Goal: Information Seeking & Learning: Learn about a topic

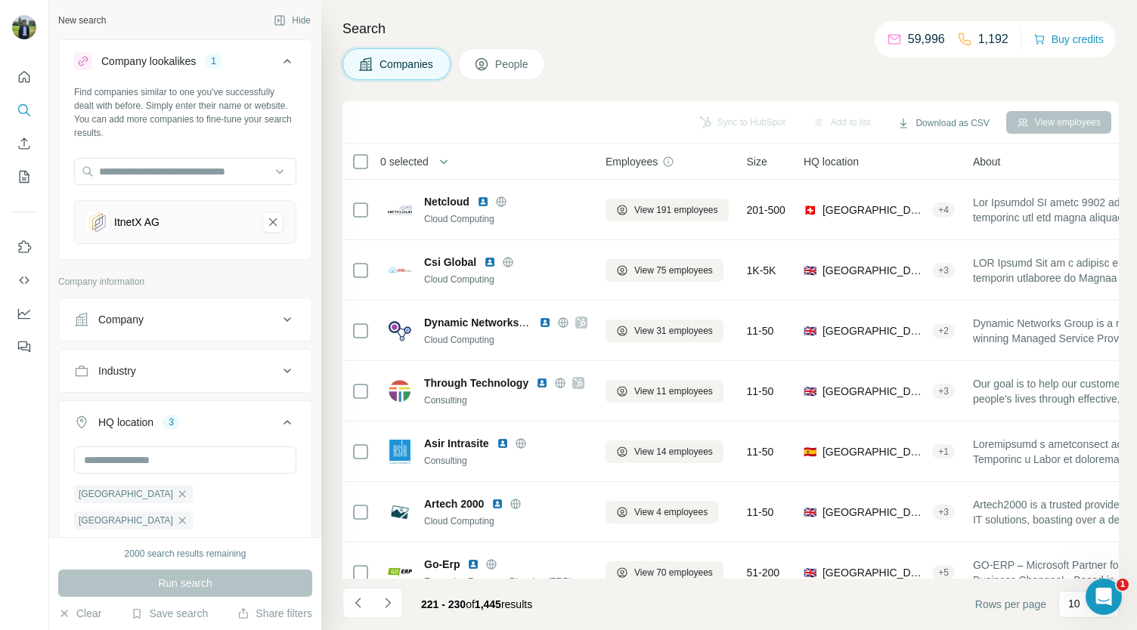
scroll to position [212, 1]
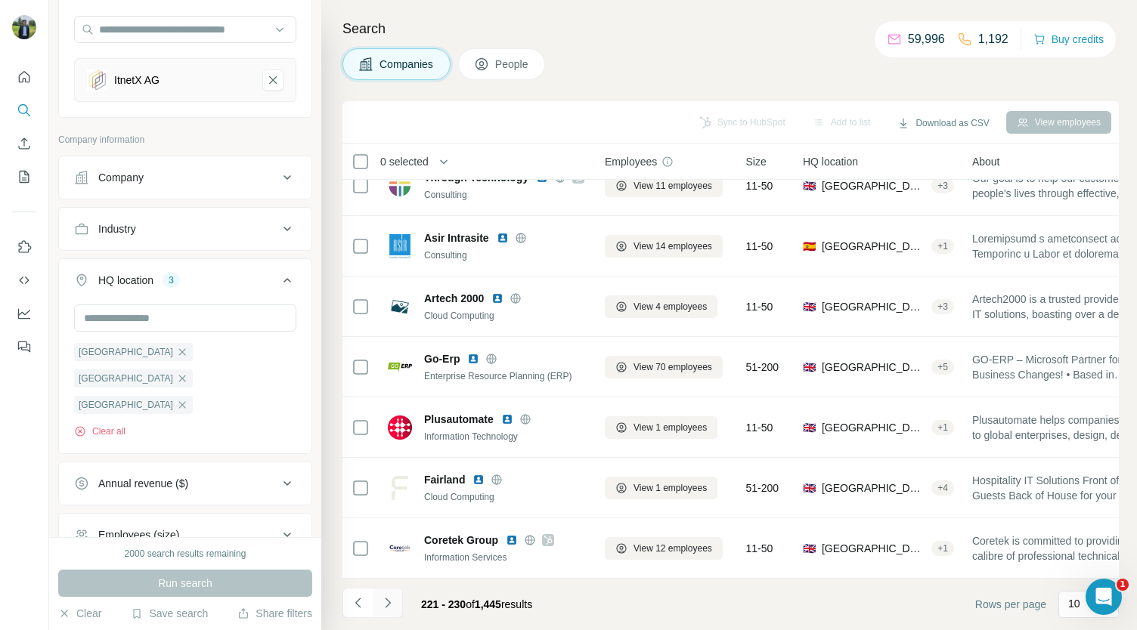
click at [392, 601] on icon "Navigate to next page" at bounding box center [387, 603] width 15 height 15
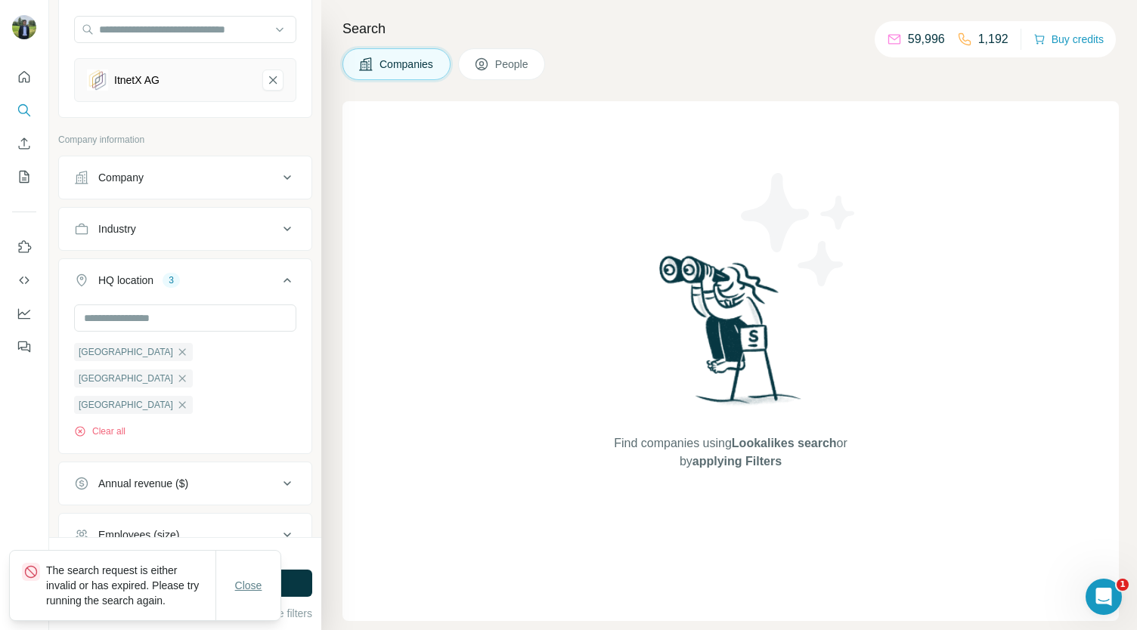
click at [249, 580] on span "Close" at bounding box center [248, 585] width 27 height 15
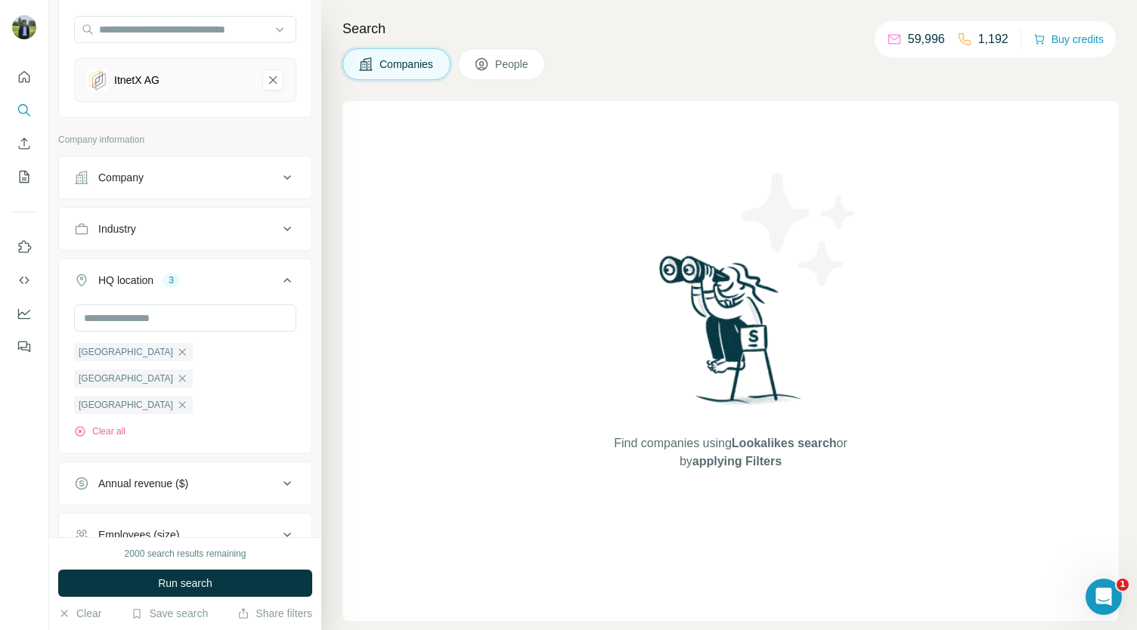
click at [251, 580] on button "Run search" at bounding box center [185, 583] width 254 height 27
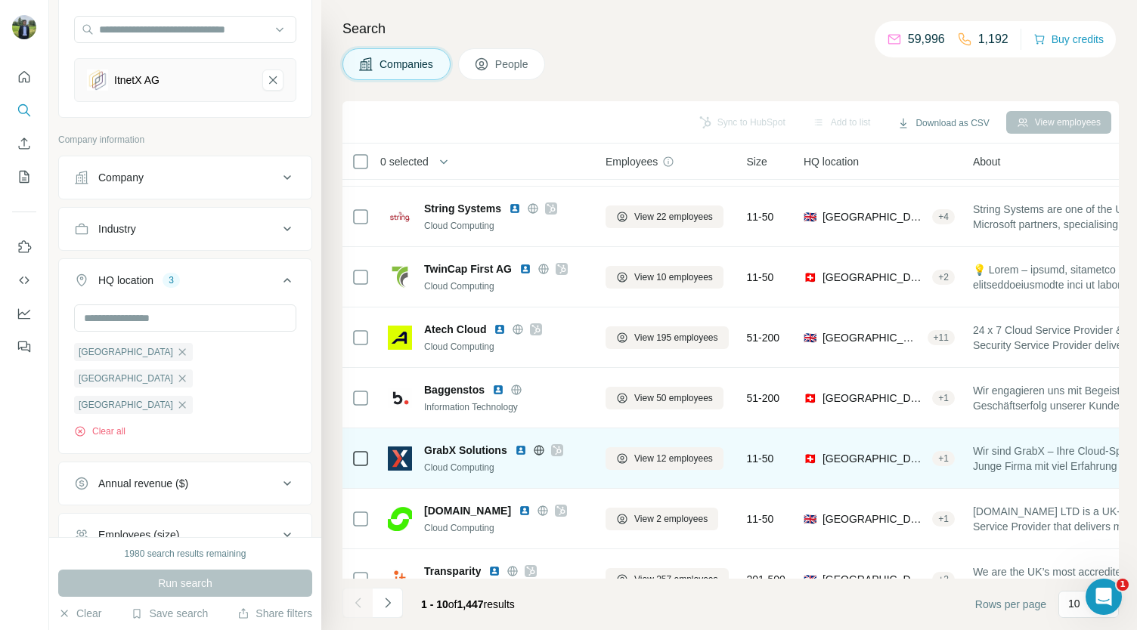
scroll to position [56, 0]
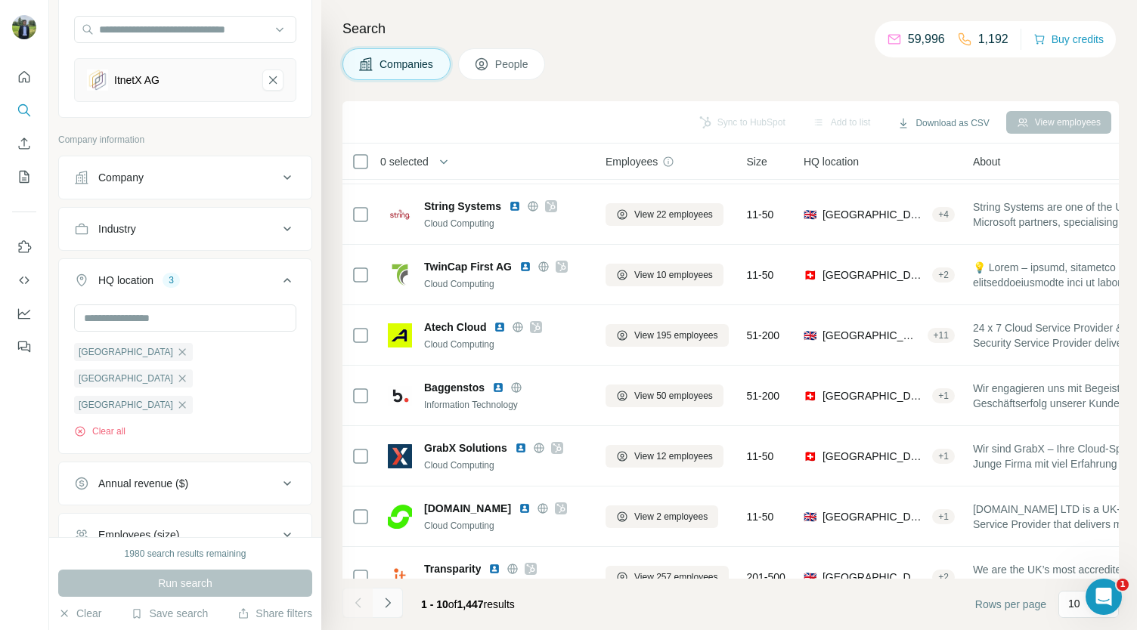
click at [385, 601] on icon "Navigate to next page" at bounding box center [387, 603] width 15 height 15
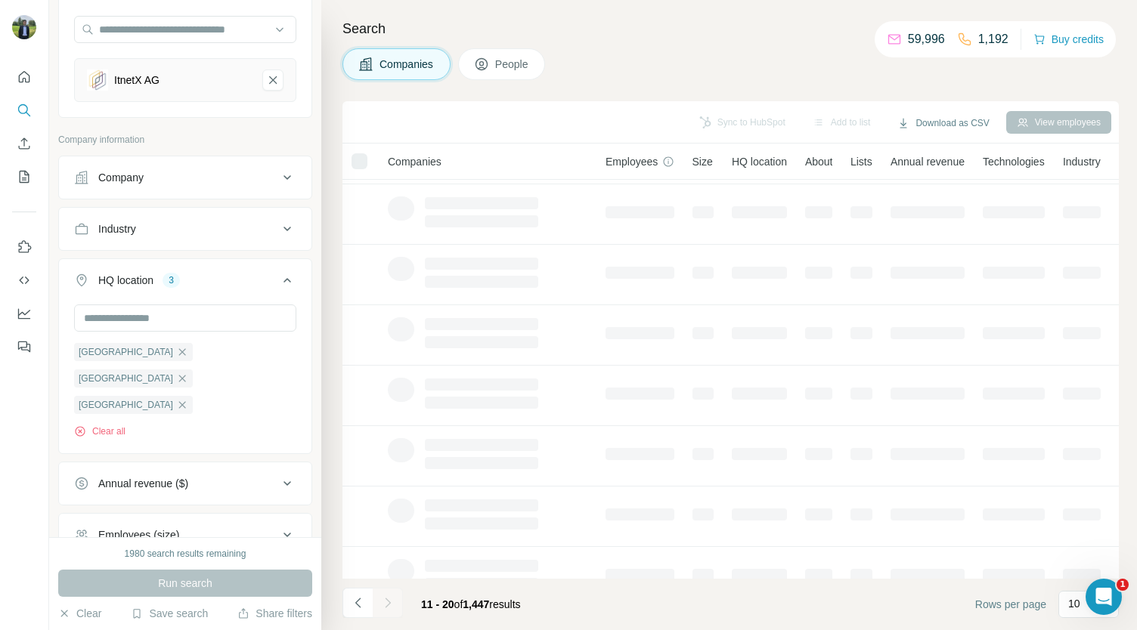
click at [385, 601] on div at bounding box center [388, 603] width 30 height 30
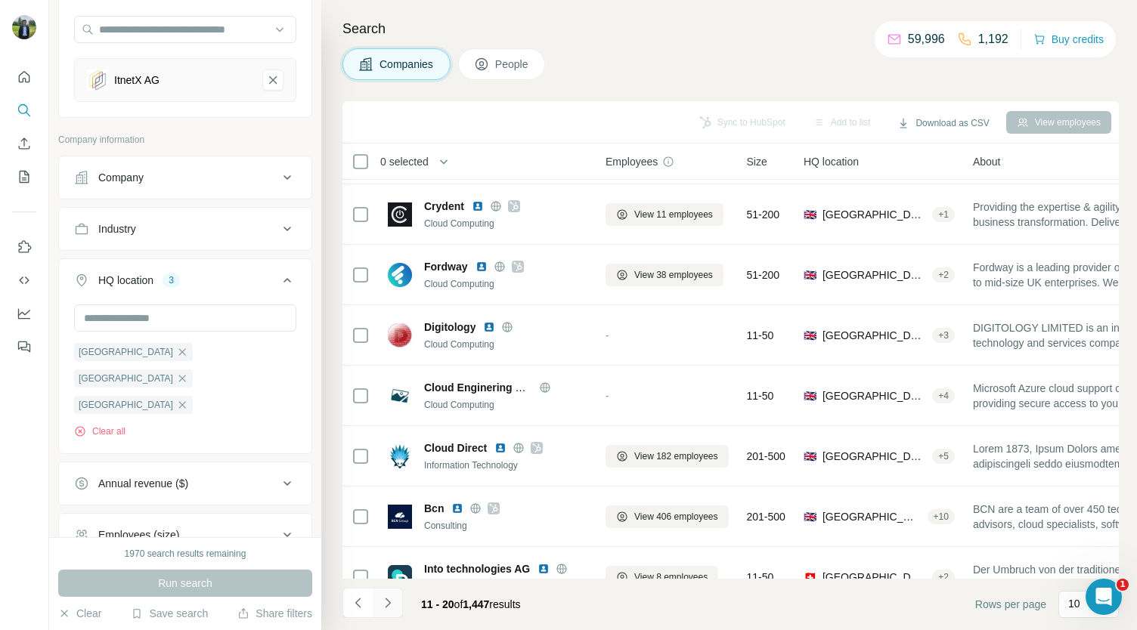
click at [385, 601] on icon "Navigate to next page" at bounding box center [387, 603] width 15 height 15
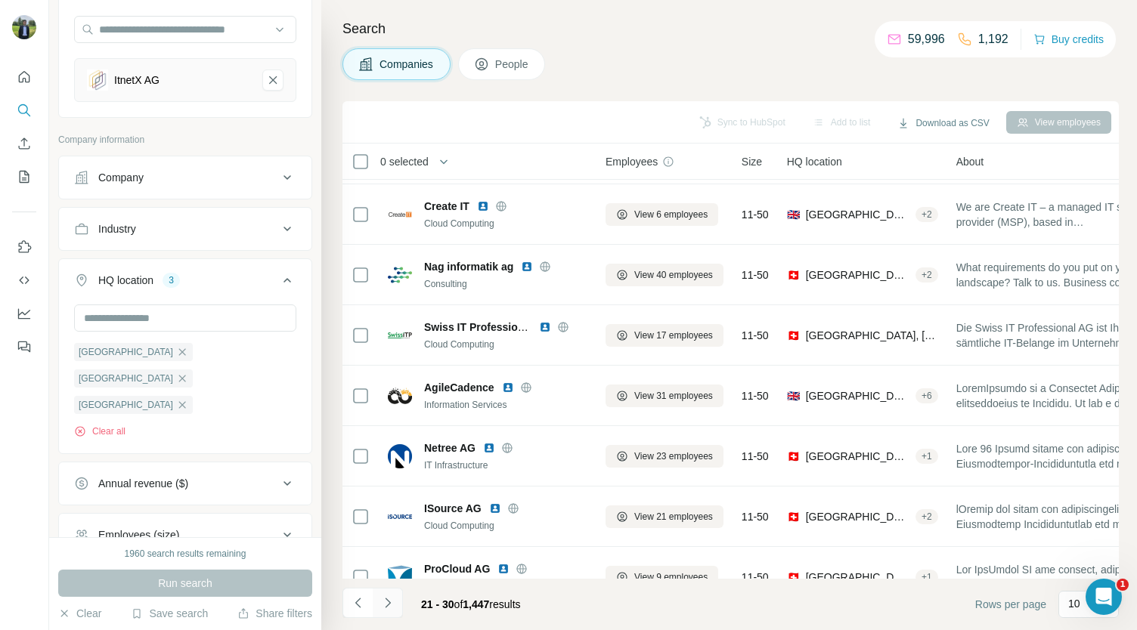
click at [393, 604] on icon "Navigate to next page" at bounding box center [387, 603] width 15 height 15
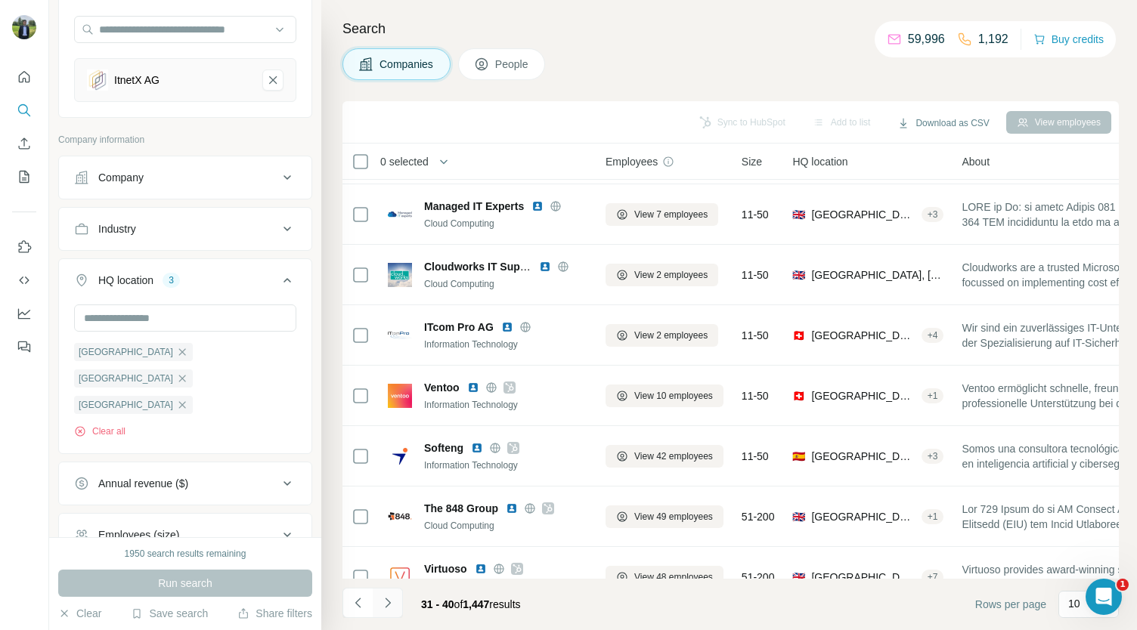
click at [398, 609] on button "Navigate to next page" at bounding box center [388, 603] width 30 height 30
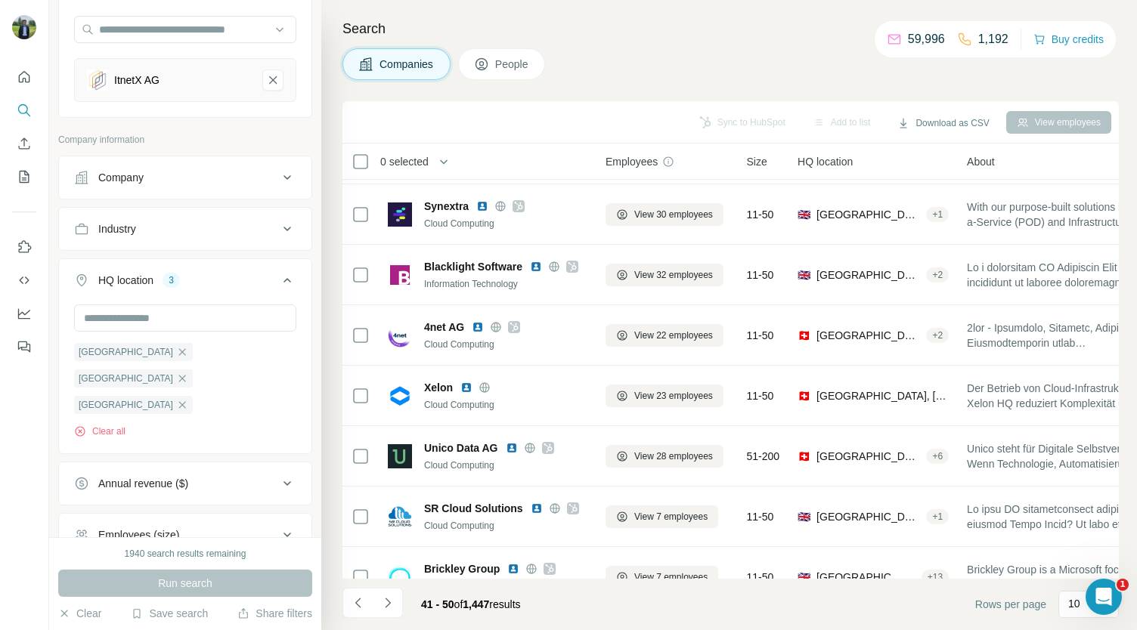
drag, startPoint x: 398, startPoint y: 608, endPoint x: 406, endPoint y: 610, distance: 8.5
click at [406, 610] on div "41 - 50 of 1,447 results" at bounding box center [437, 604] width 190 height 33
click at [395, 602] on icon "Navigate to next page" at bounding box center [387, 603] width 15 height 15
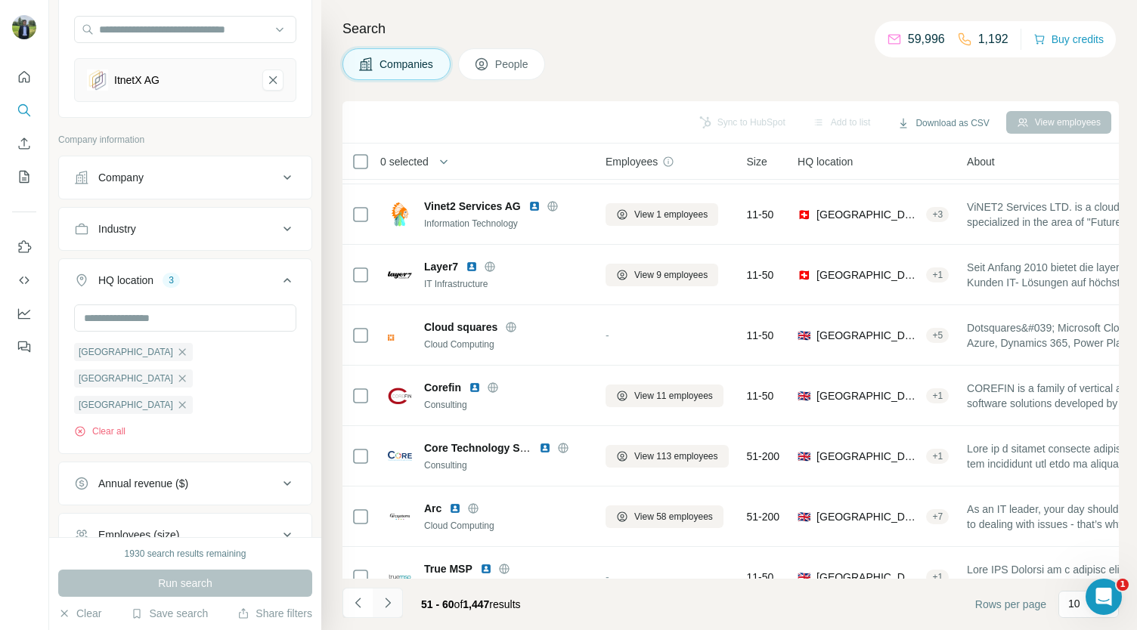
click at [395, 602] on icon "Navigate to next page" at bounding box center [387, 603] width 15 height 15
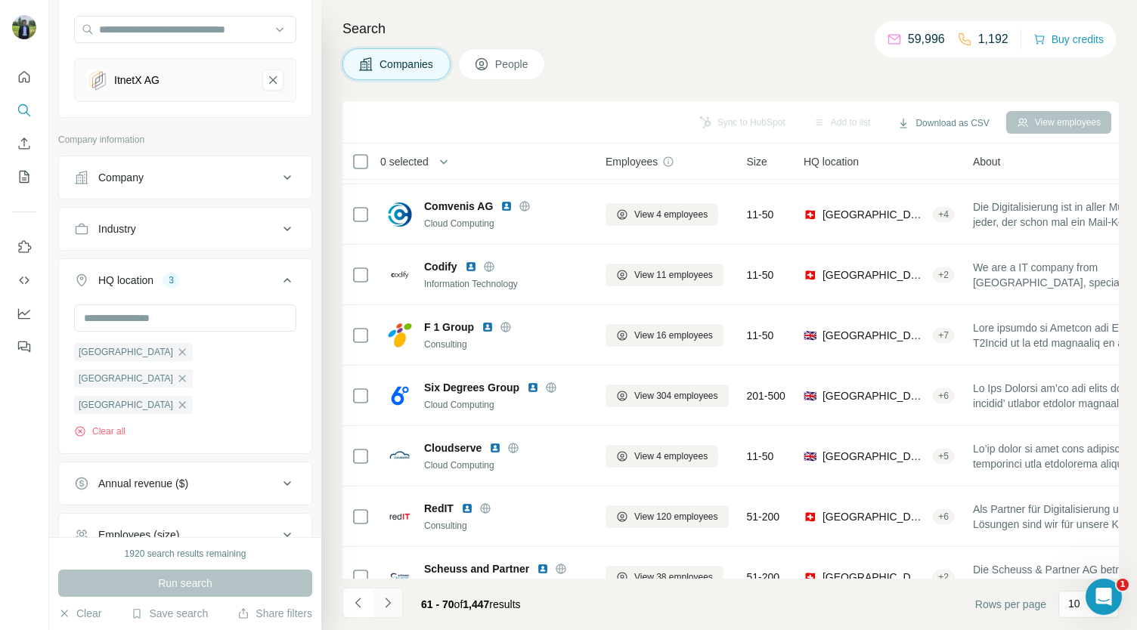
click at [395, 602] on icon "Navigate to next page" at bounding box center [387, 603] width 15 height 15
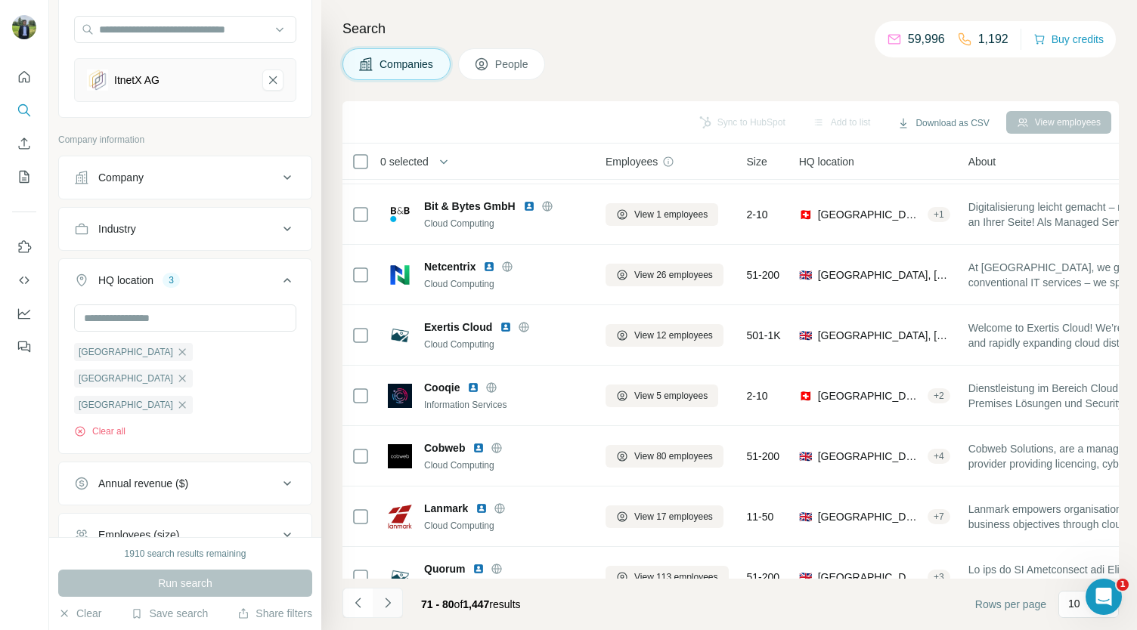
click at [395, 602] on icon "Navigate to next page" at bounding box center [387, 603] width 15 height 15
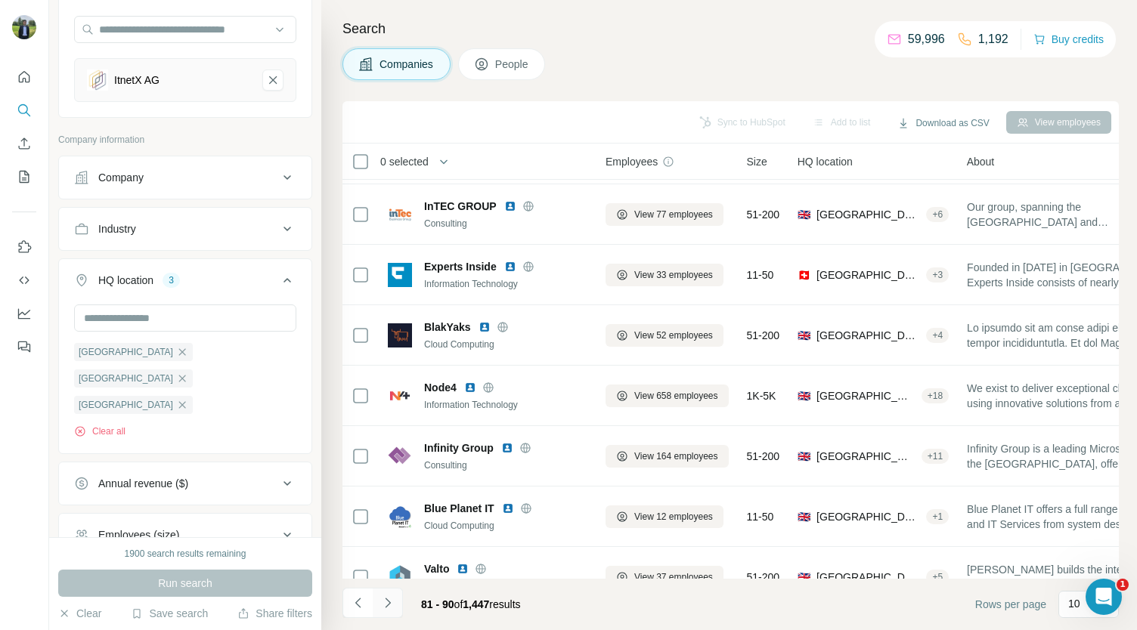
click at [395, 602] on icon "Navigate to next page" at bounding box center [387, 603] width 15 height 15
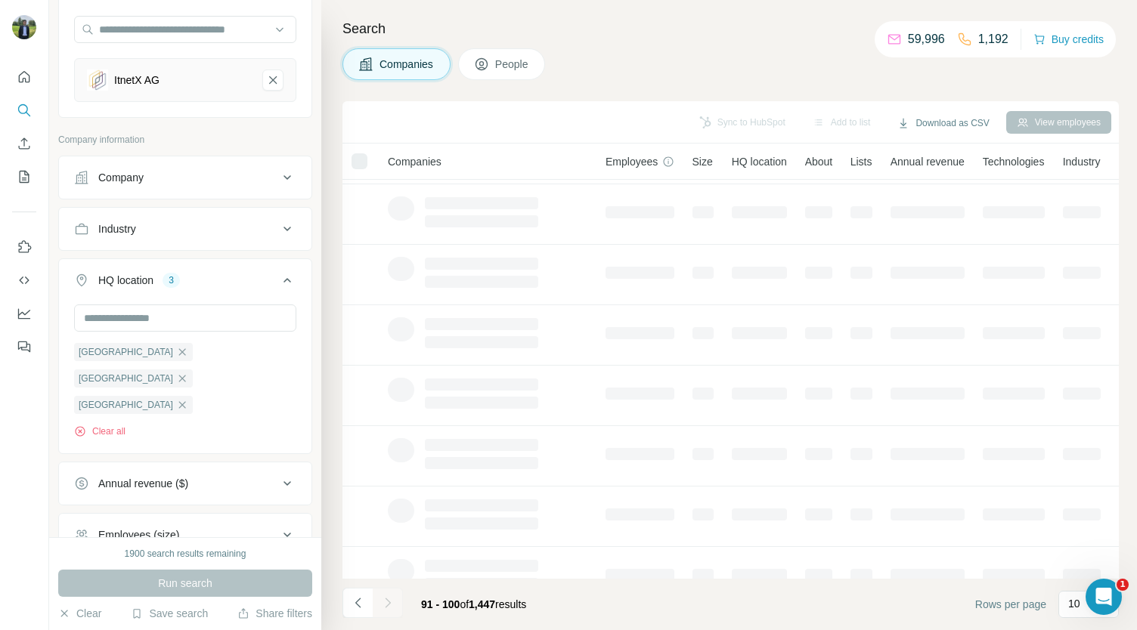
click at [395, 602] on icon "Navigate to next page" at bounding box center [387, 603] width 15 height 15
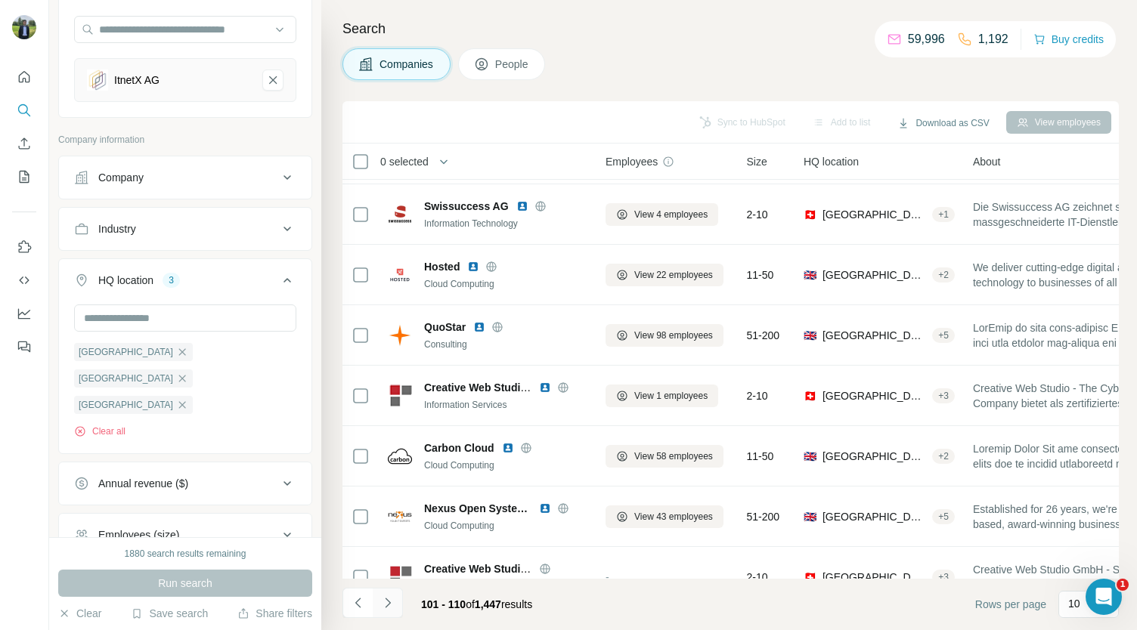
click at [395, 602] on icon "Navigate to next page" at bounding box center [387, 603] width 15 height 15
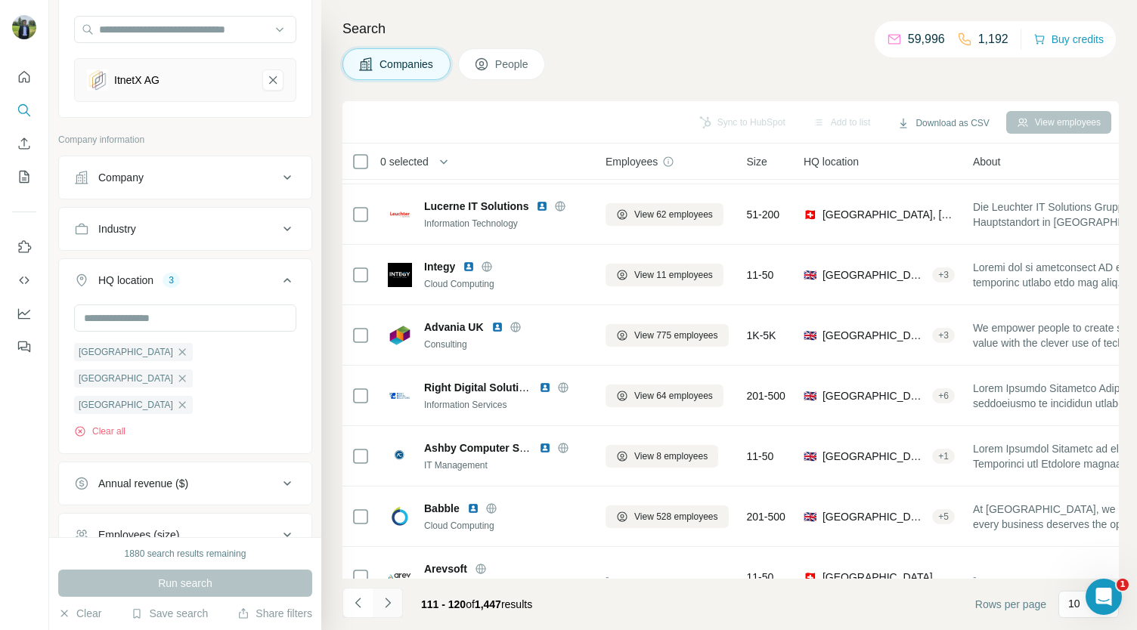
click at [395, 602] on icon "Navigate to next page" at bounding box center [387, 603] width 15 height 15
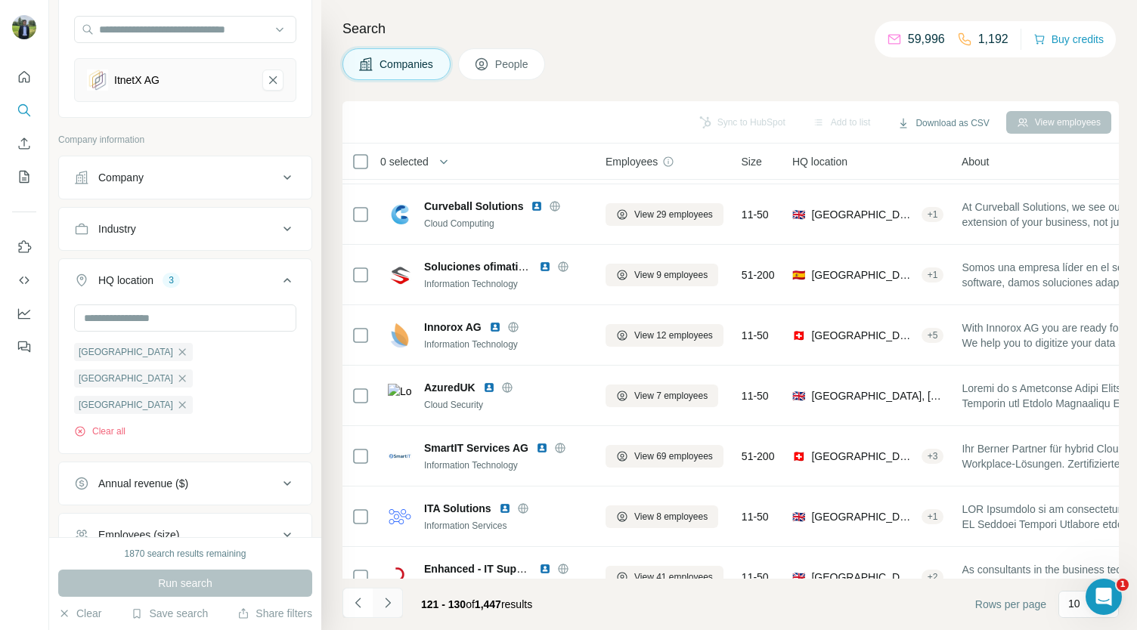
click at [395, 602] on icon "Navigate to next page" at bounding box center [387, 603] width 15 height 15
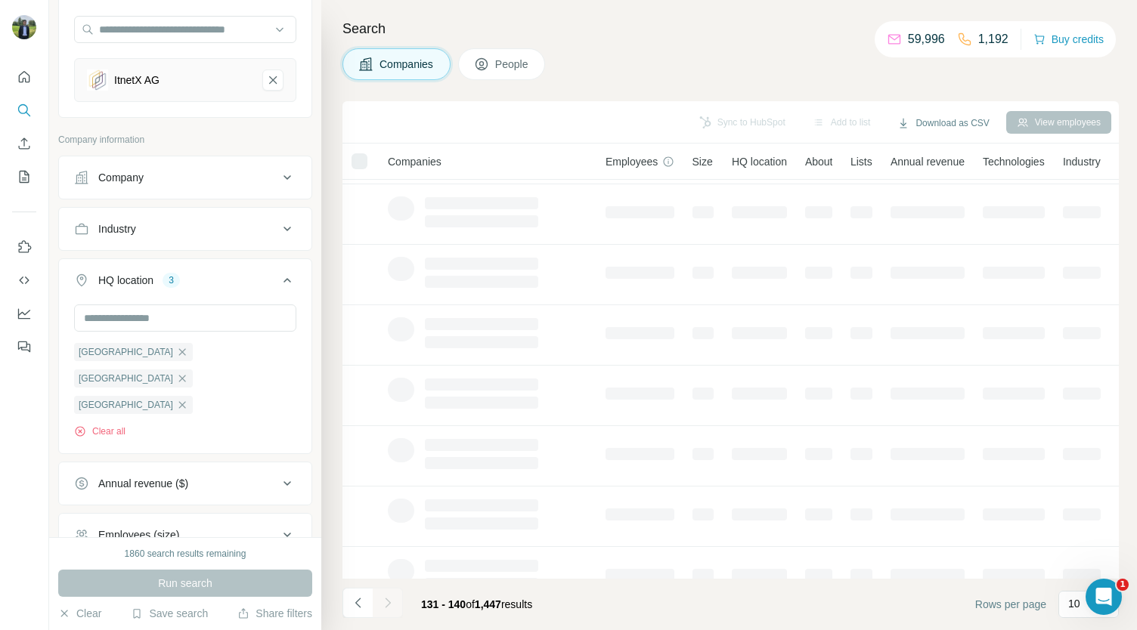
click at [395, 602] on icon "Navigate to next page" at bounding box center [387, 603] width 15 height 15
click at [395, 602] on div at bounding box center [388, 603] width 30 height 30
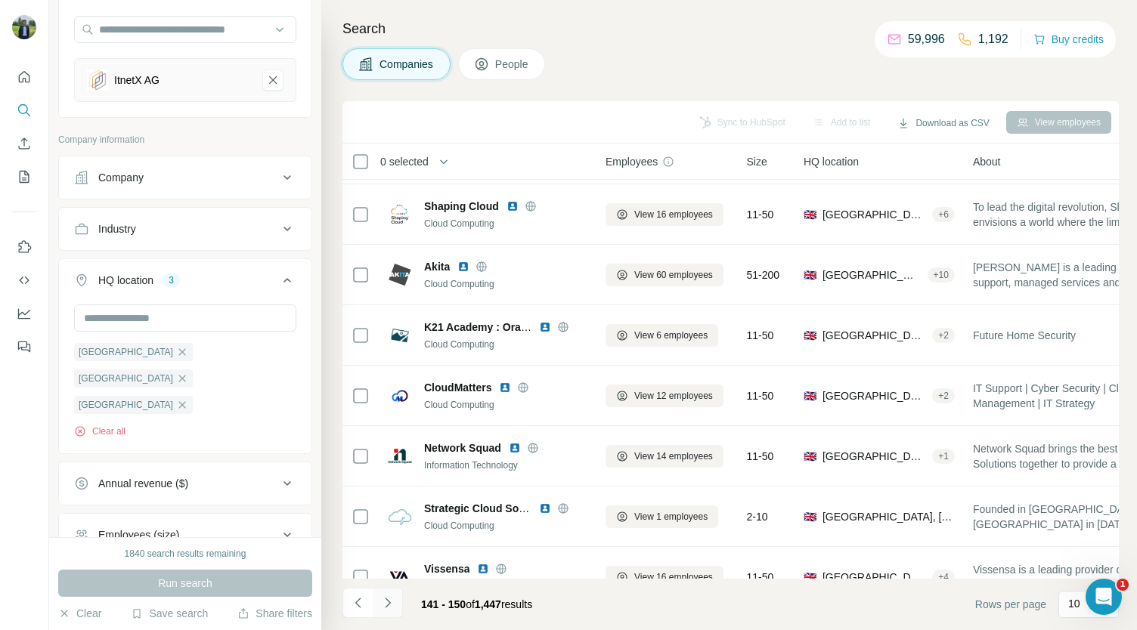
click at [395, 602] on icon "Navigate to next page" at bounding box center [387, 603] width 15 height 15
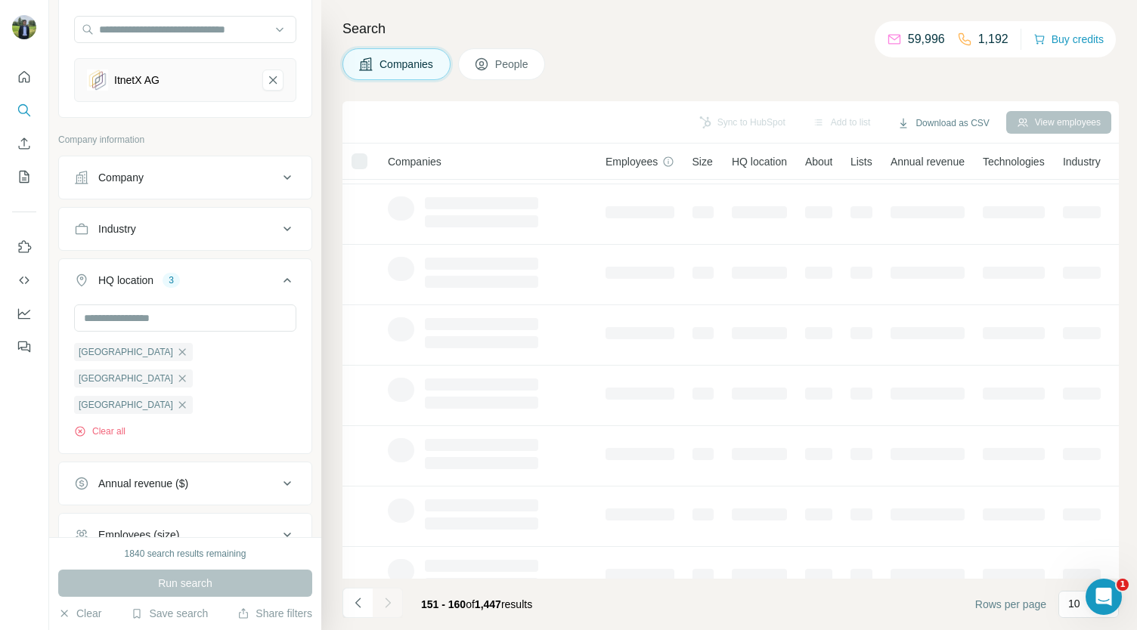
click at [395, 602] on icon "Navigate to next page" at bounding box center [387, 603] width 15 height 15
click at [395, 602] on div at bounding box center [388, 603] width 30 height 30
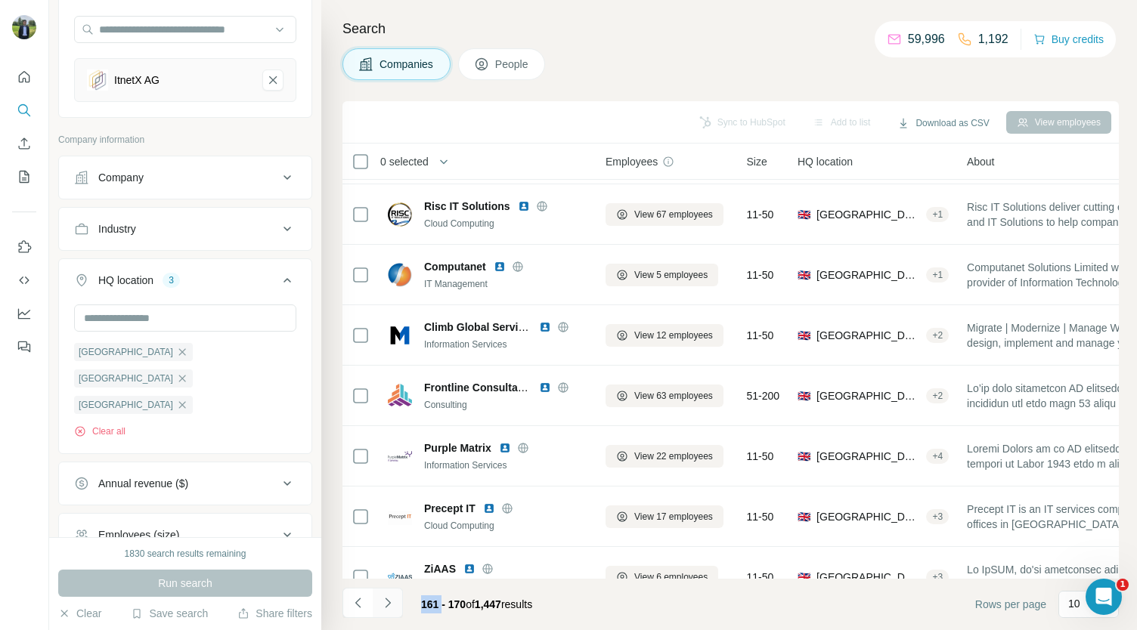
click at [383, 618] on button "Navigate to next page" at bounding box center [388, 603] width 30 height 30
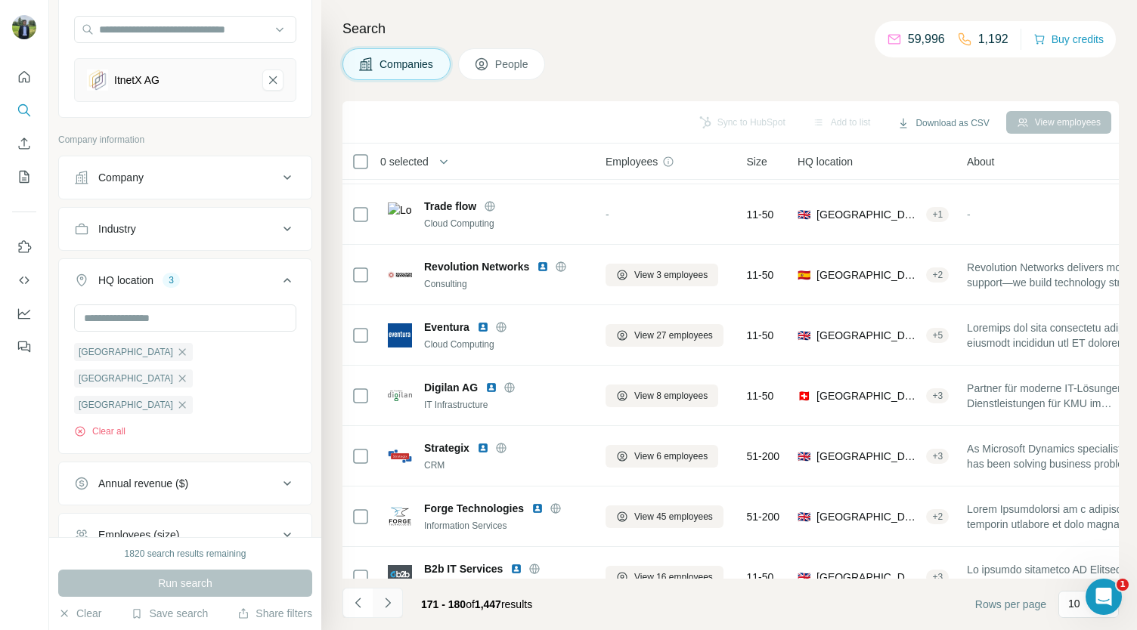
click at [393, 609] on icon "Navigate to next page" at bounding box center [387, 603] width 15 height 15
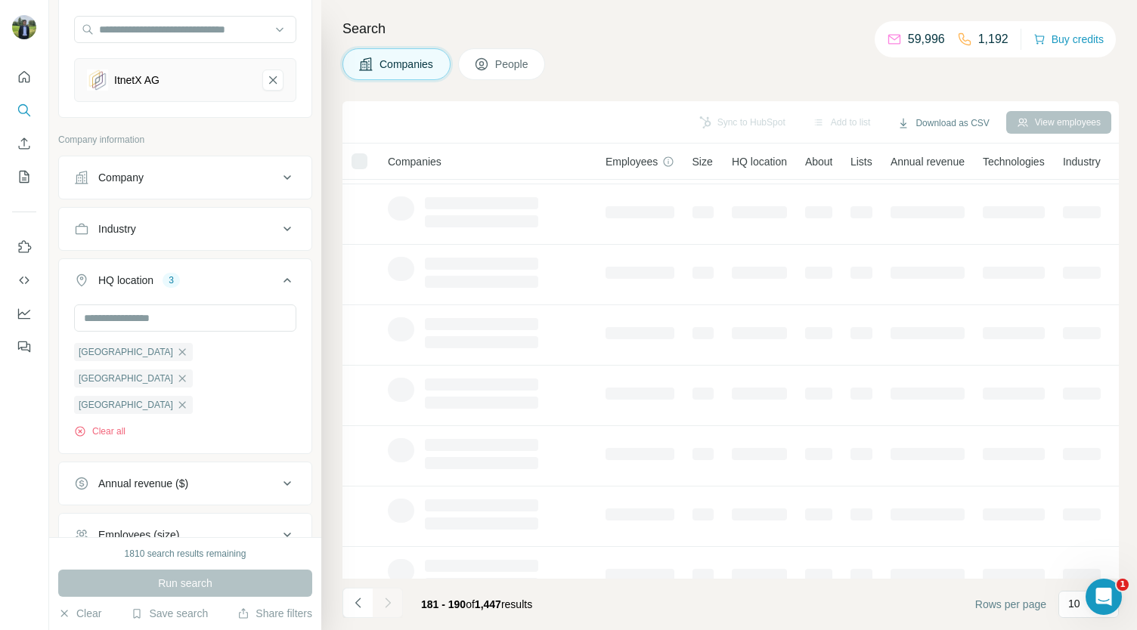
click at [393, 609] on icon "Navigate to next page" at bounding box center [387, 603] width 15 height 15
click at [393, 609] on div at bounding box center [388, 603] width 30 height 30
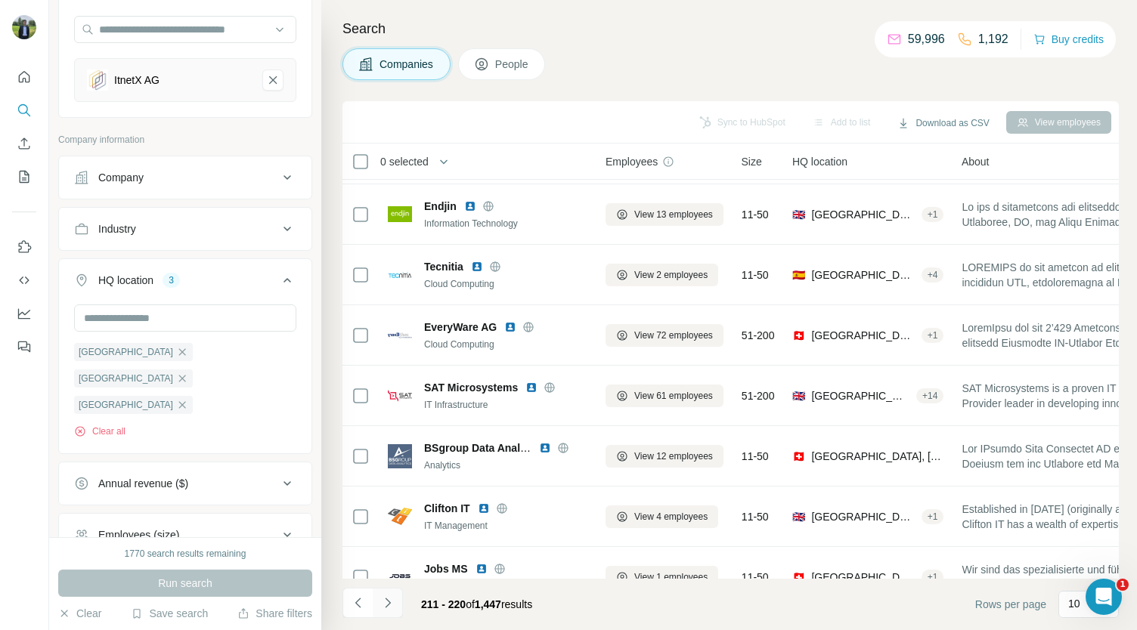
click at [393, 609] on icon "Navigate to next page" at bounding box center [387, 603] width 15 height 15
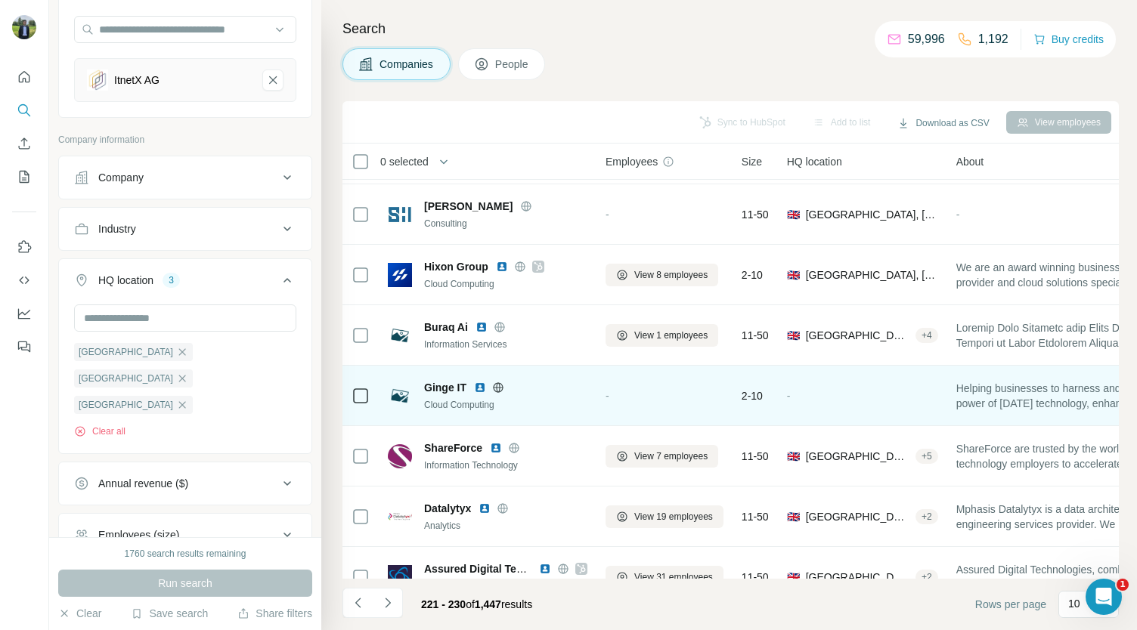
scroll to position [0, 0]
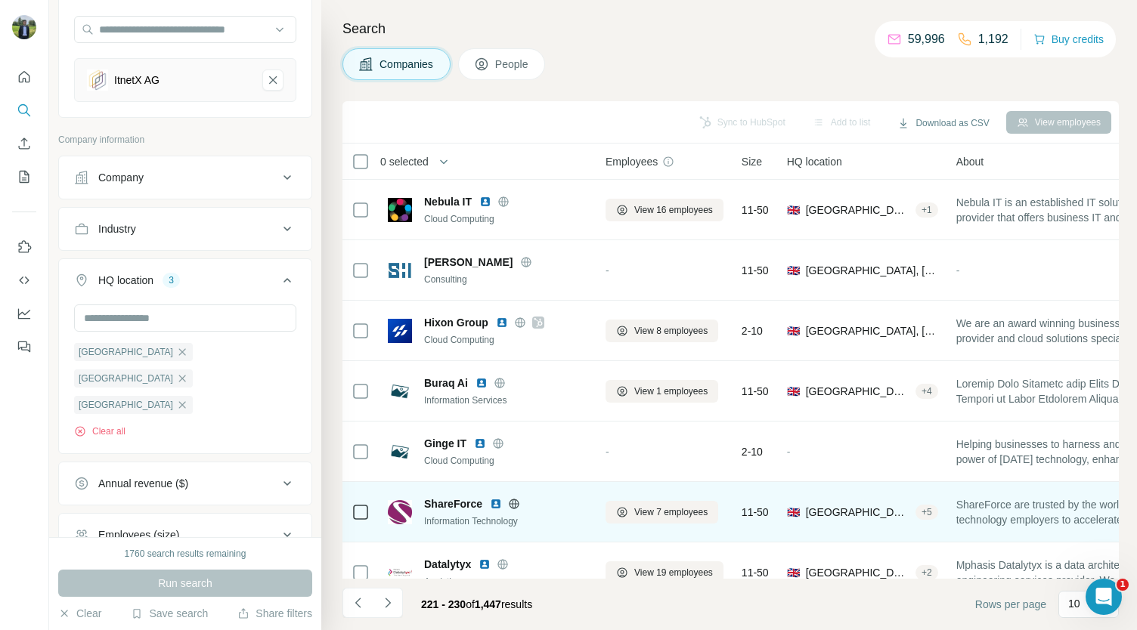
click at [491, 501] on img at bounding box center [496, 504] width 12 height 12
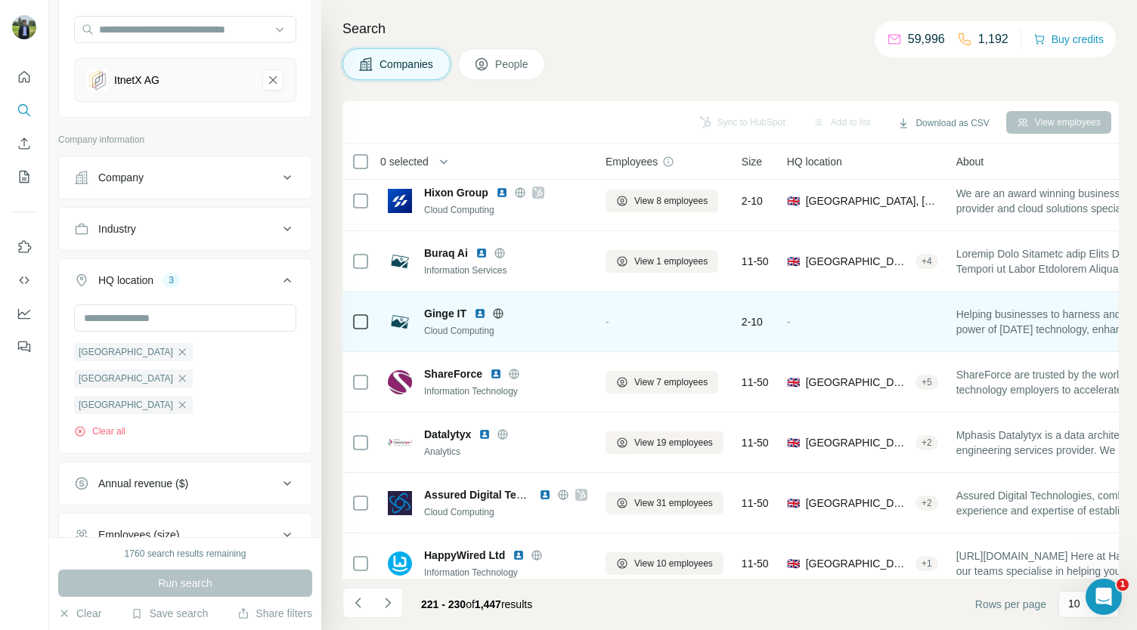
scroll to position [212, 0]
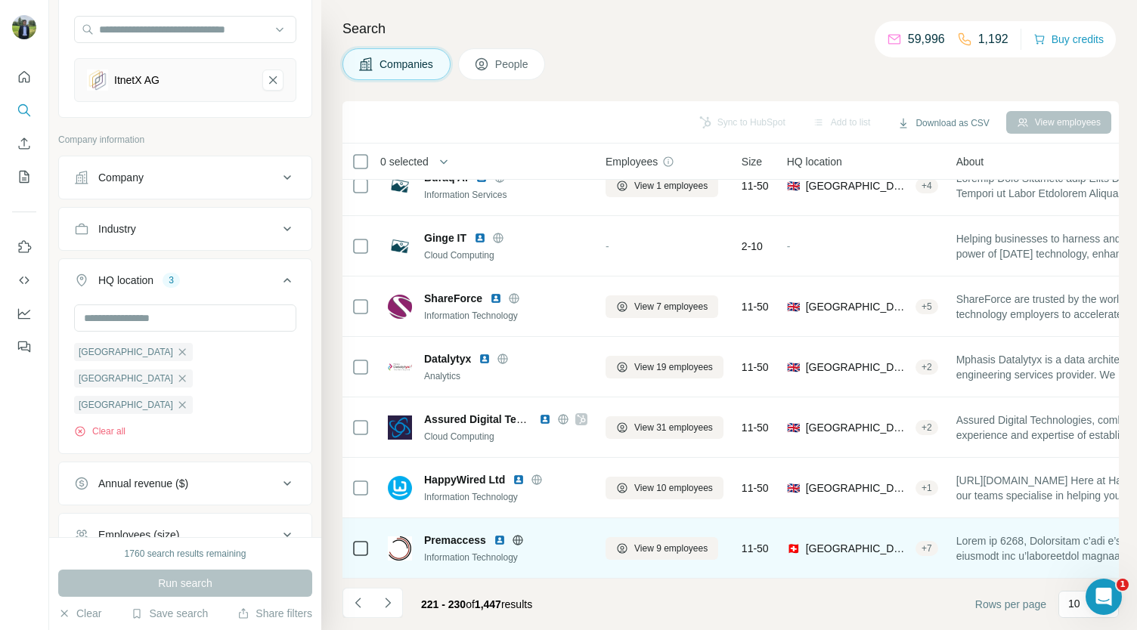
click at [497, 534] on img at bounding box center [500, 540] width 12 height 12
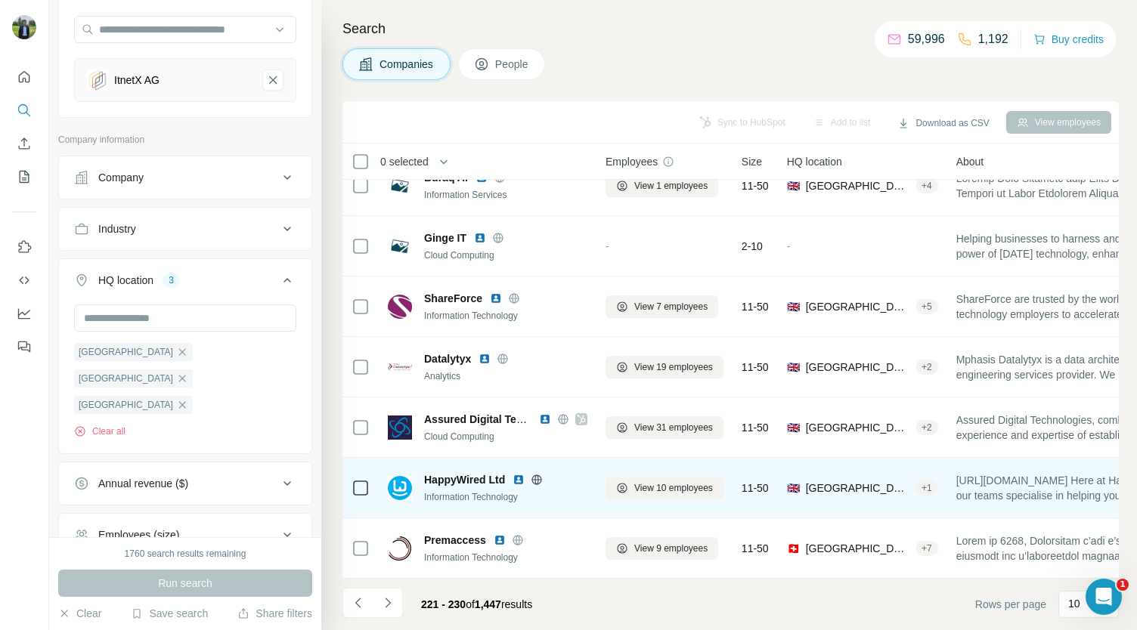
click at [514, 476] on img at bounding box center [518, 480] width 12 height 12
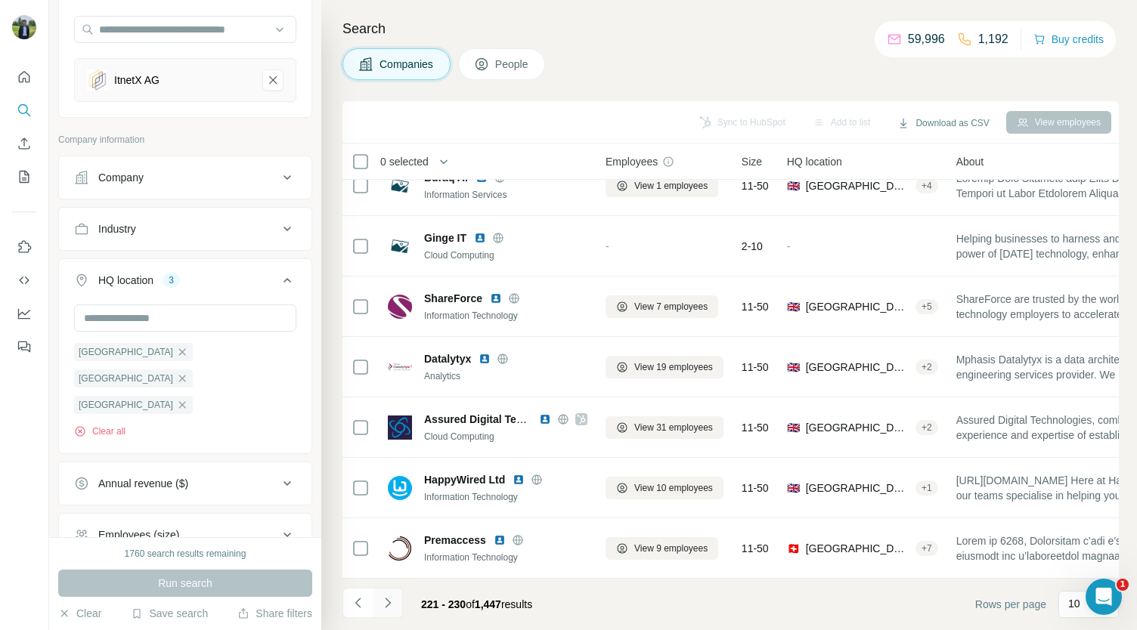
click at [386, 610] on icon "Navigate to next page" at bounding box center [387, 603] width 15 height 15
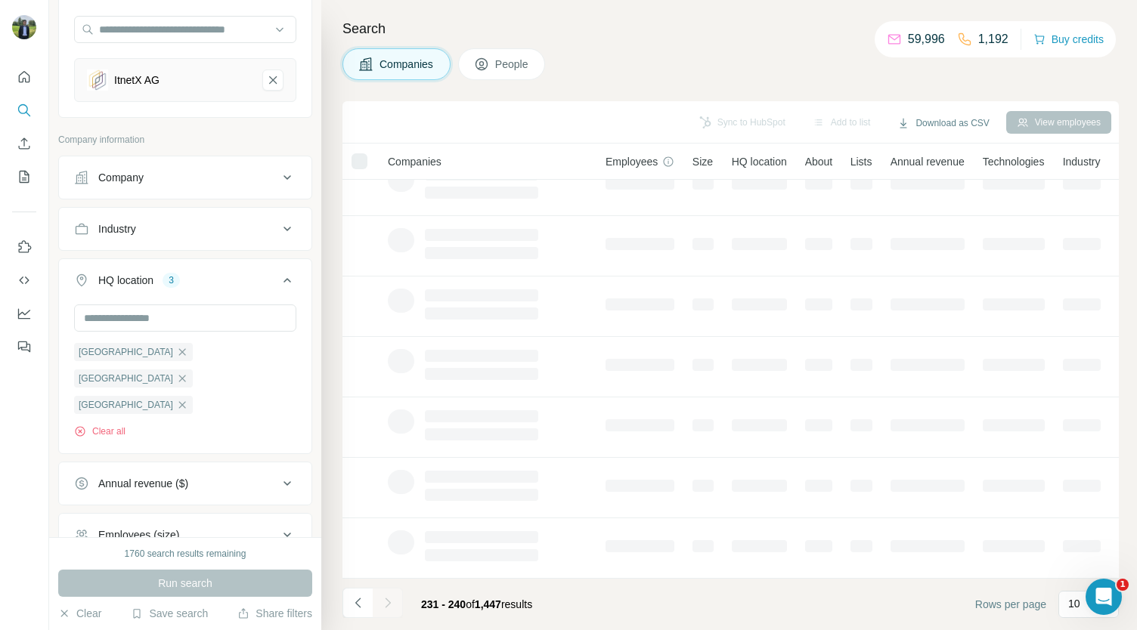
scroll to position [0, 0]
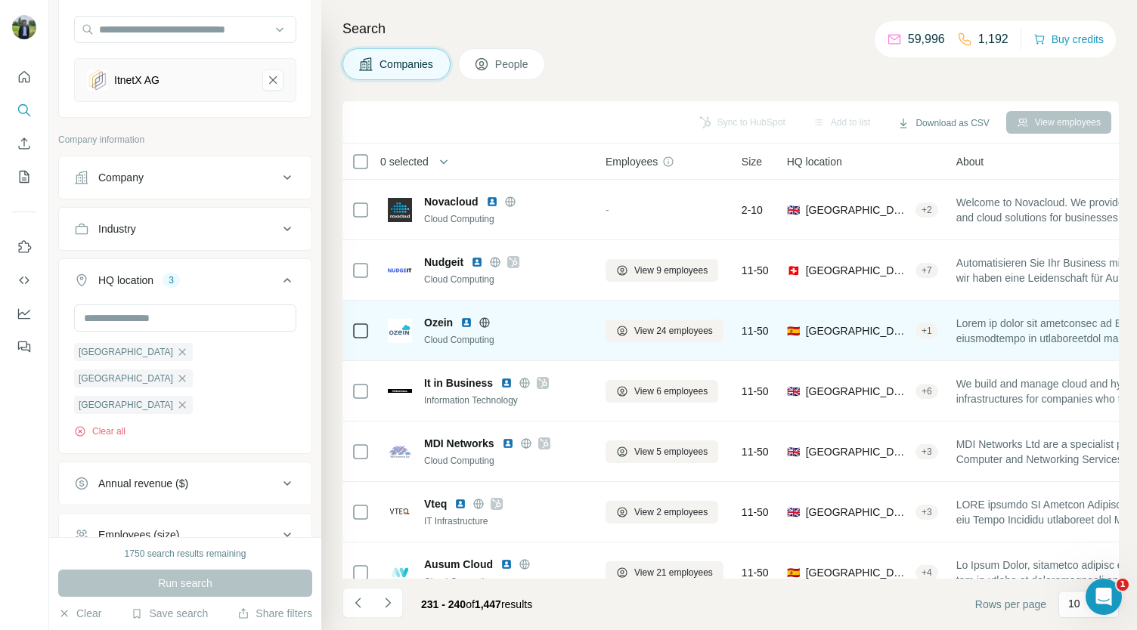
click at [466, 325] on img at bounding box center [466, 323] width 12 height 12
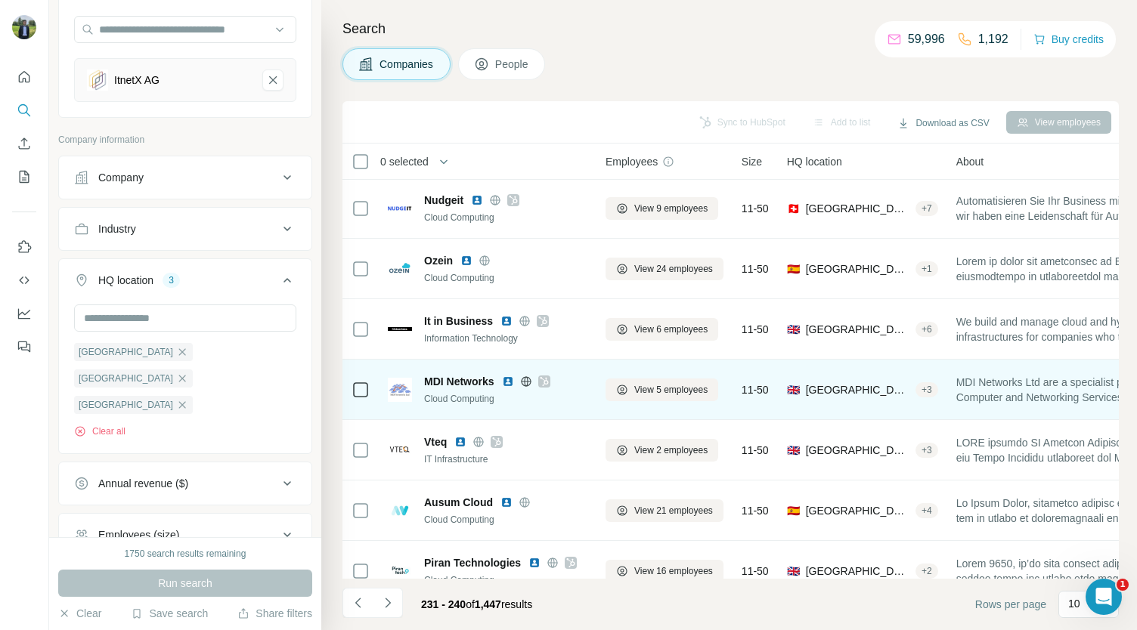
scroll to position [70, 0]
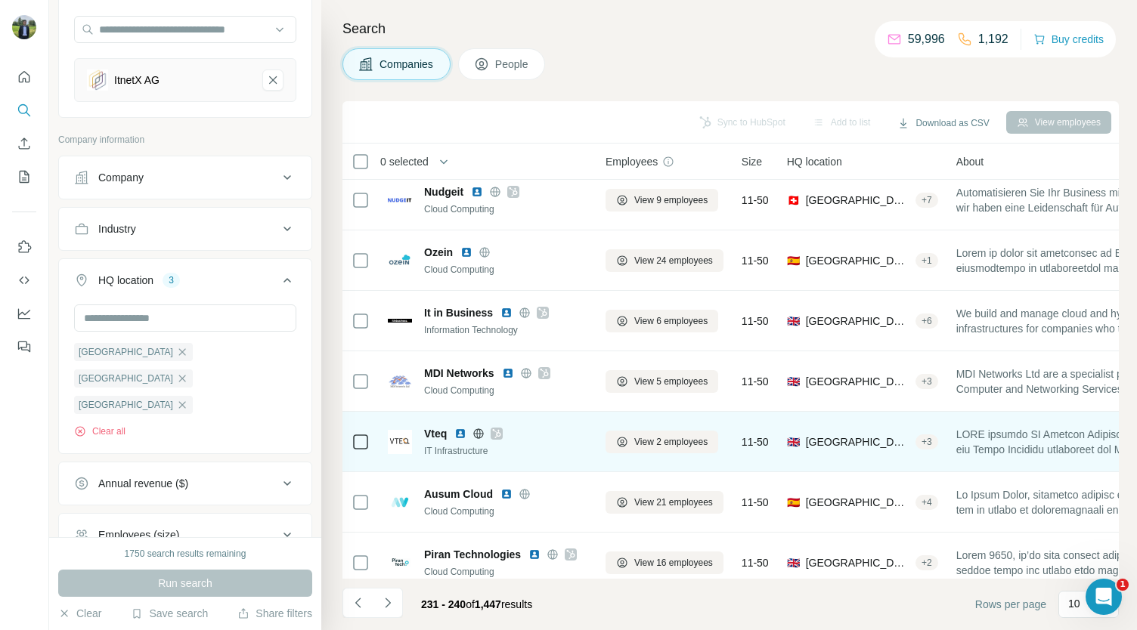
click at [464, 436] on img at bounding box center [460, 434] width 12 height 12
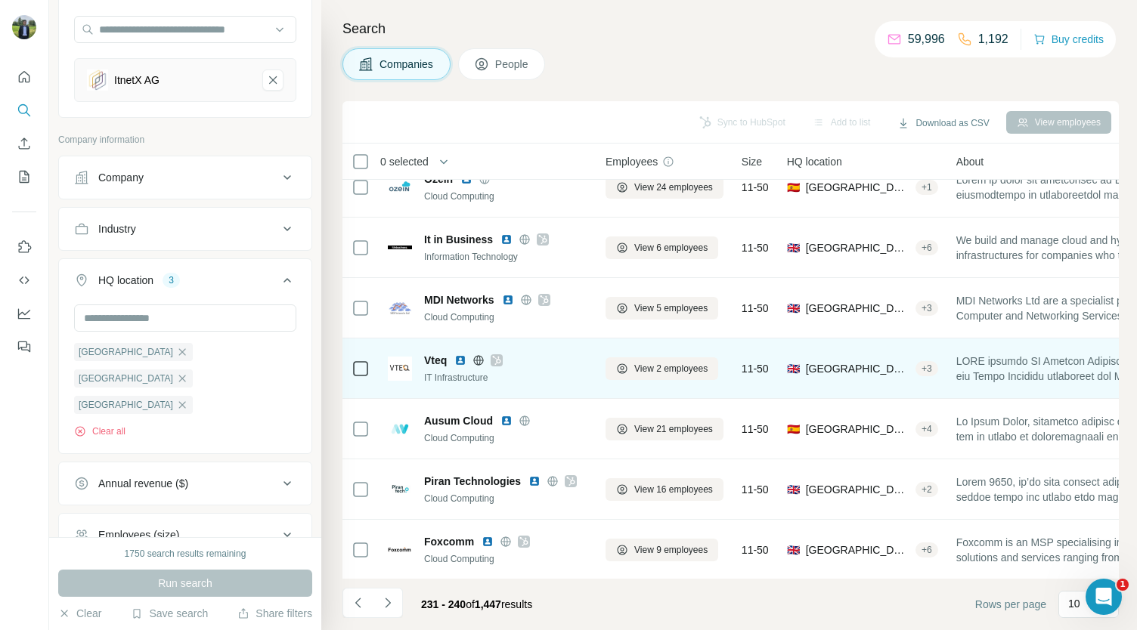
scroll to position [143, 0]
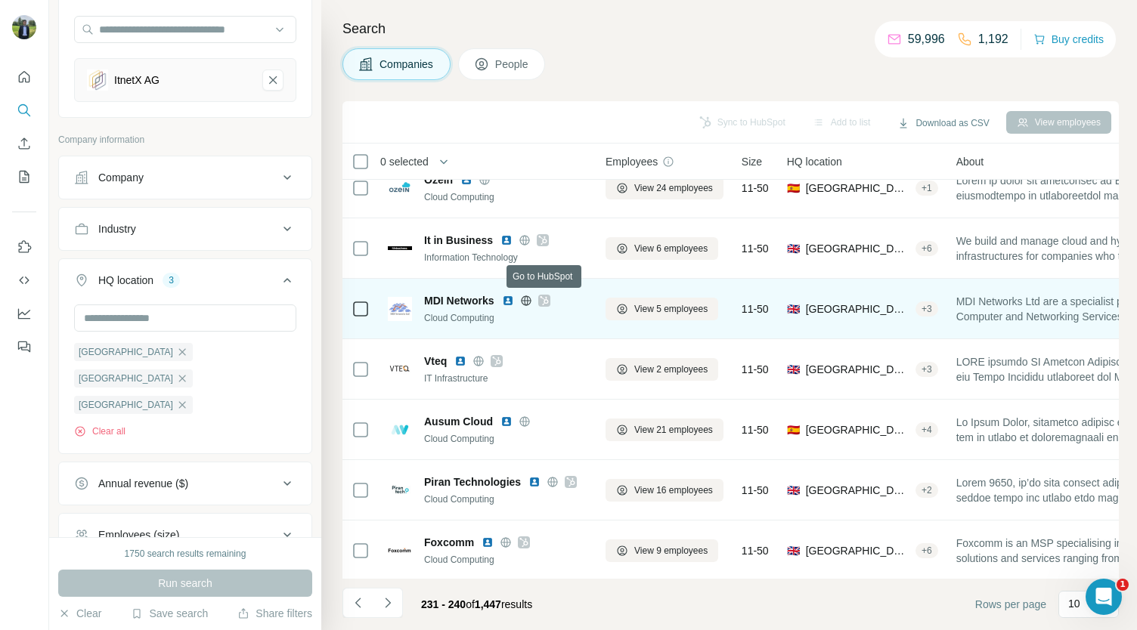
click at [543, 302] on icon at bounding box center [544, 301] width 9 height 12
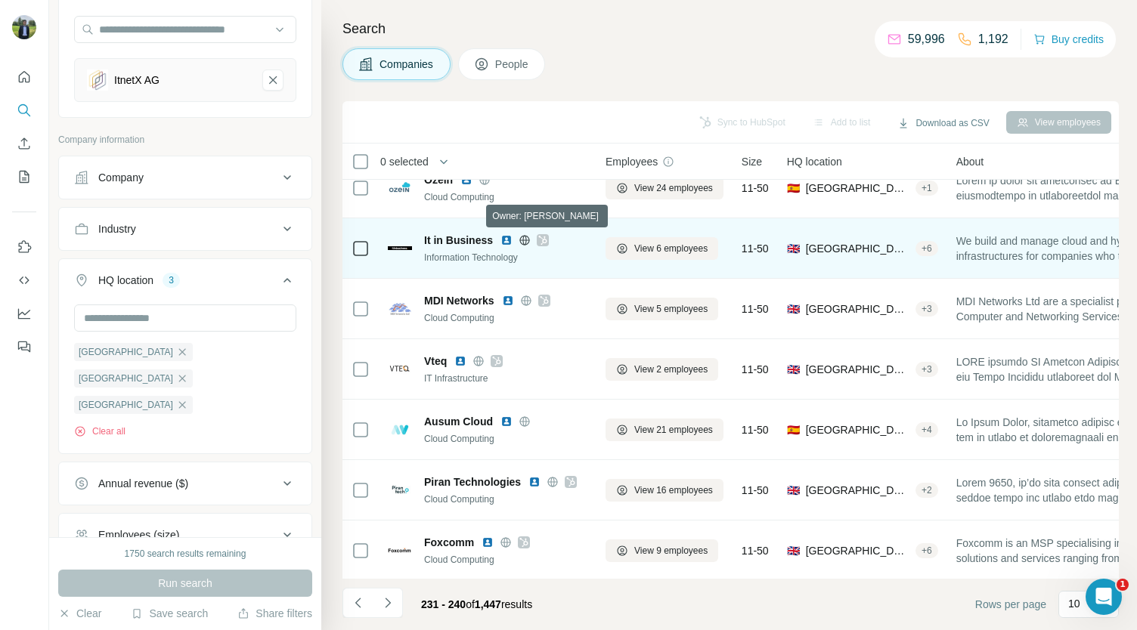
click at [539, 236] on icon at bounding box center [542, 240] width 9 height 12
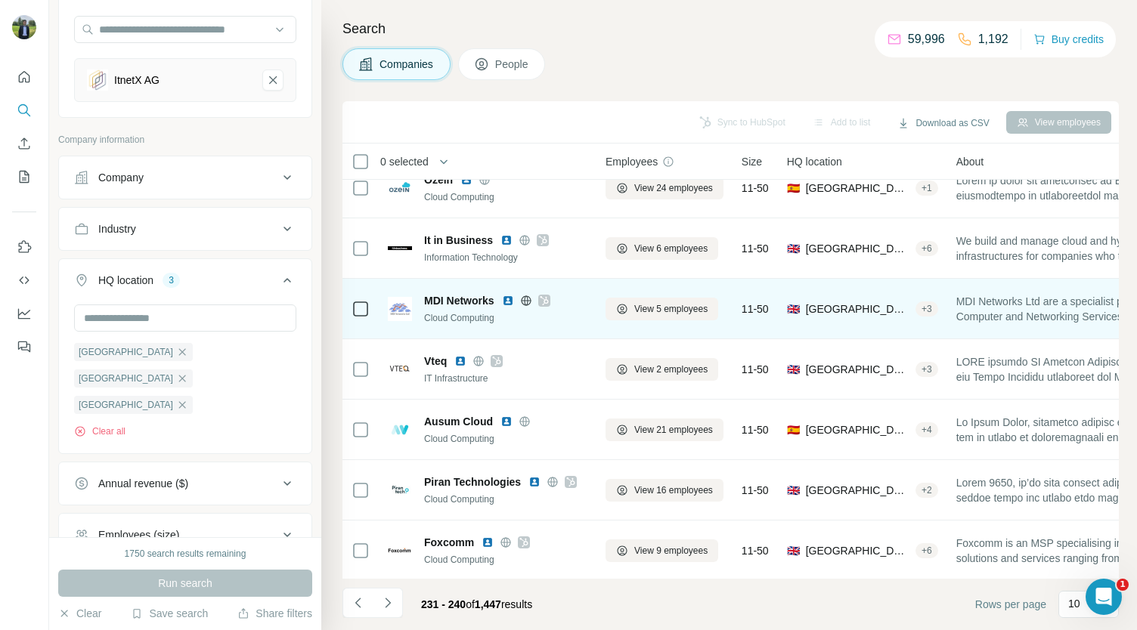
click at [508, 301] on img at bounding box center [508, 301] width 12 height 12
